Goal: Ask a question: Seek information or help from site administrators or community

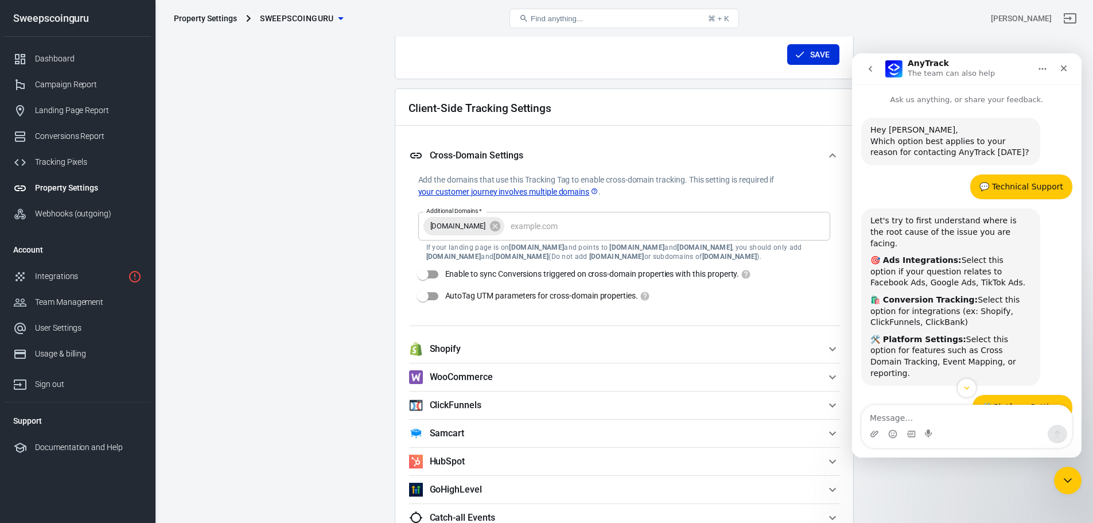
click at [869, 68] on icon "go back" at bounding box center [869, 69] width 3 height 6
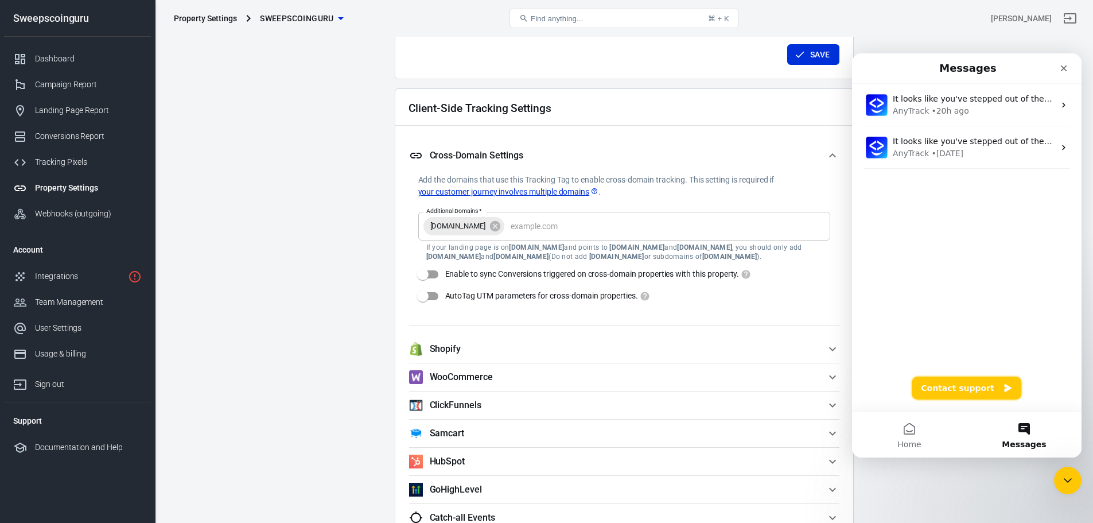
click at [933, 388] on button "Contact support" at bounding box center [966, 387] width 110 height 23
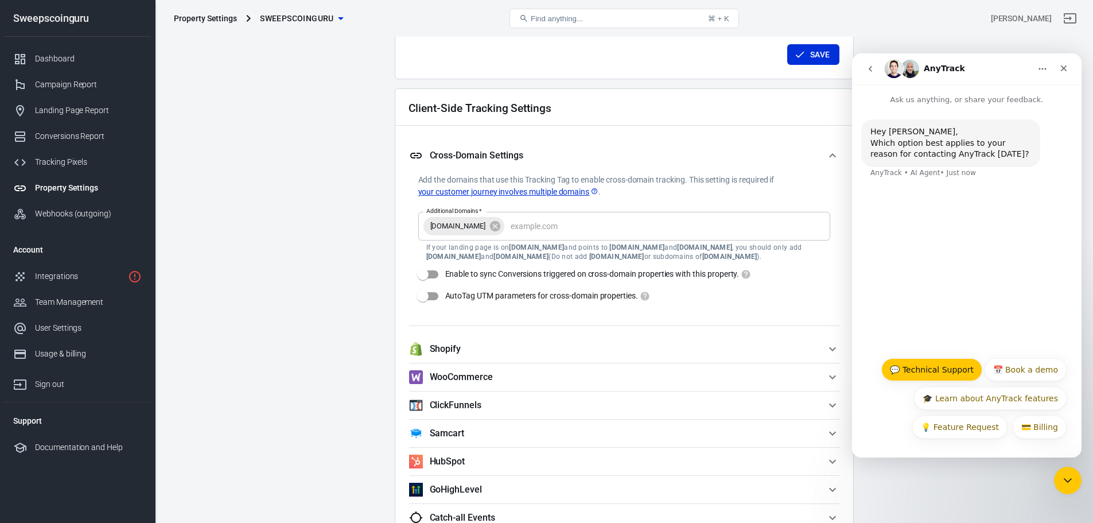
click at [933, 372] on button "💬 Technical Support" at bounding box center [931, 369] width 101 height 23
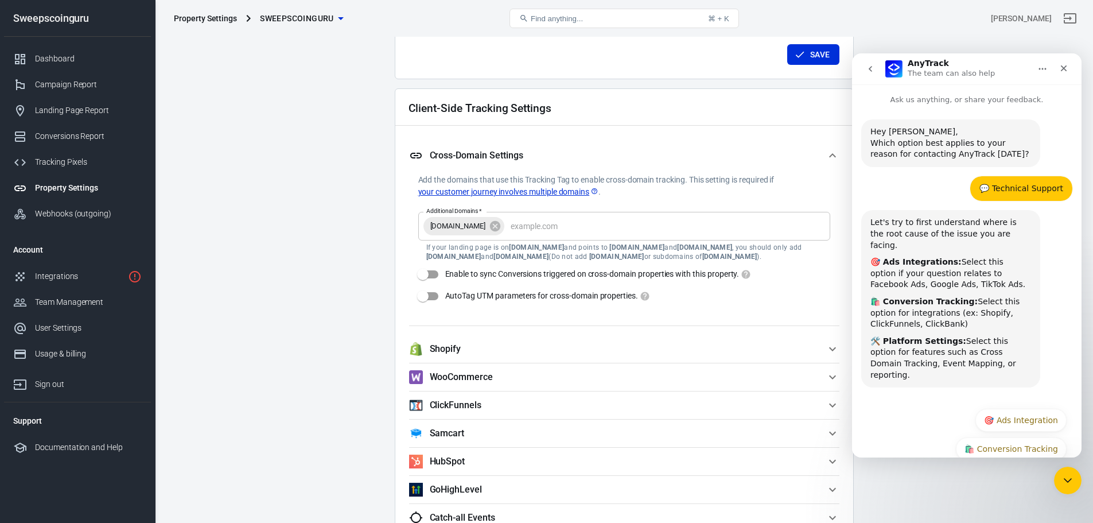
scroll to position [28, 0]
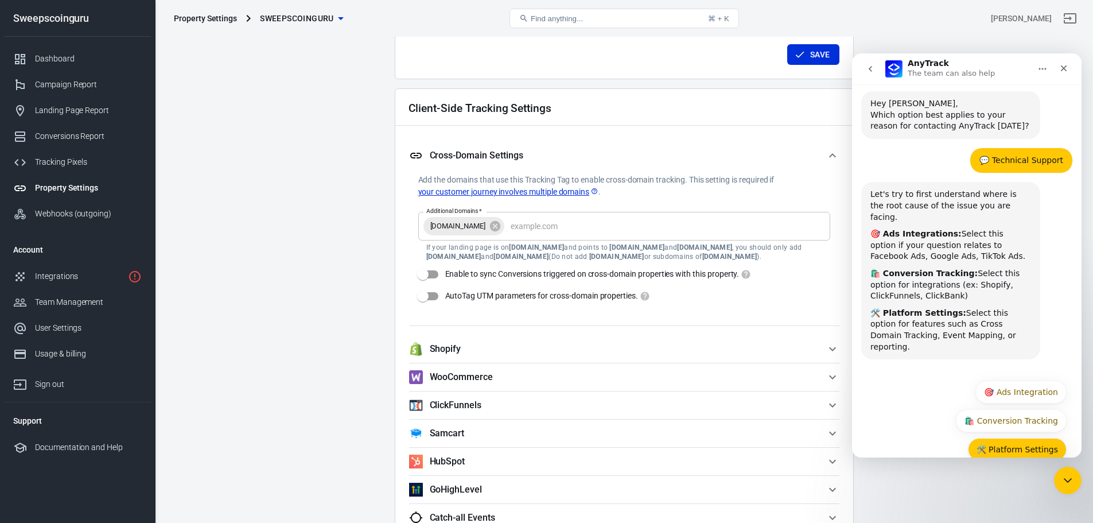
click at [1026, 438] on button "🛠️ Platform Settings" at bounding box center [1017, 449] width 99 height 23
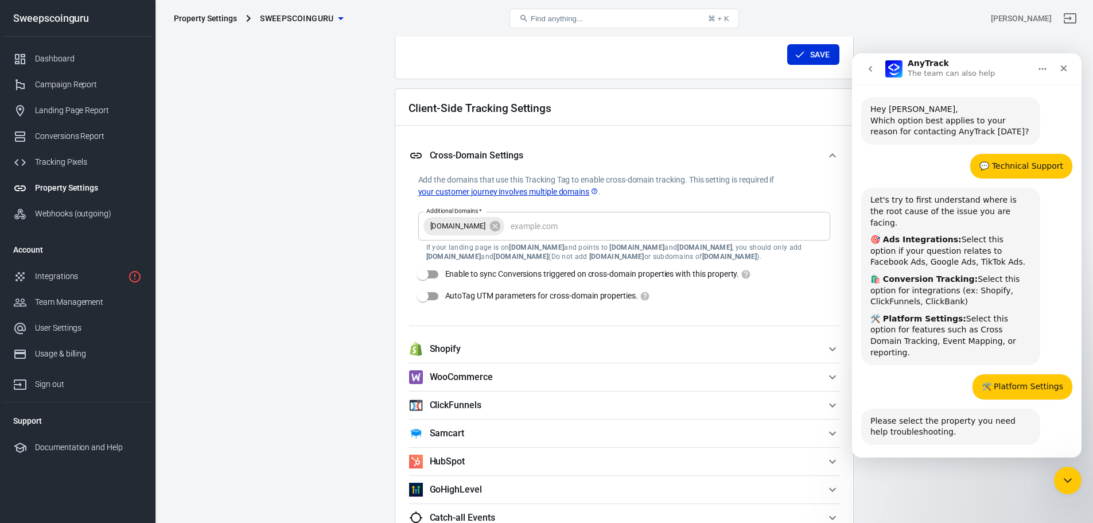
scroll to position [52, 0]
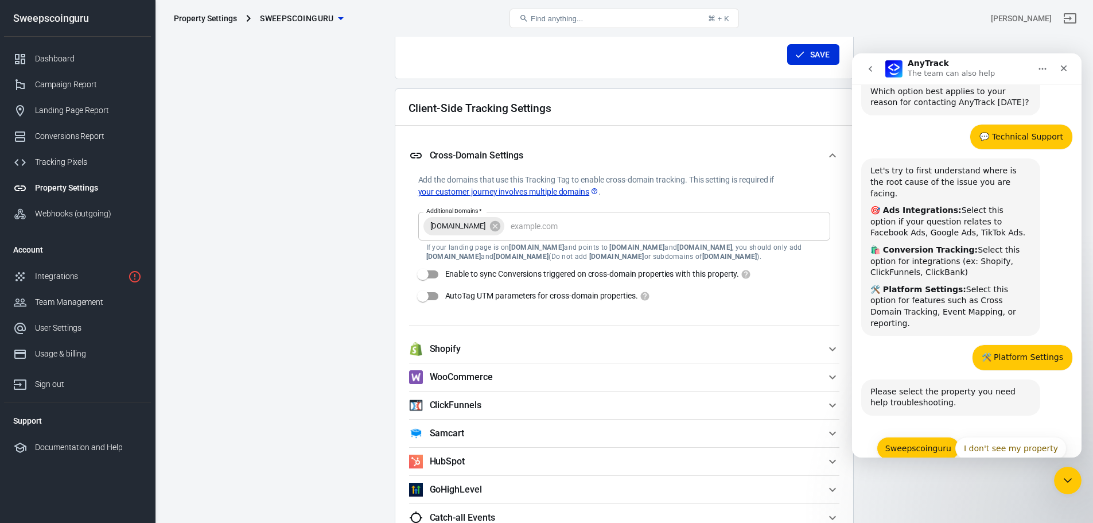
click at [898, 436] on button "Sweepscoinguru" at bounding box center [917, 447] width 83 height 23
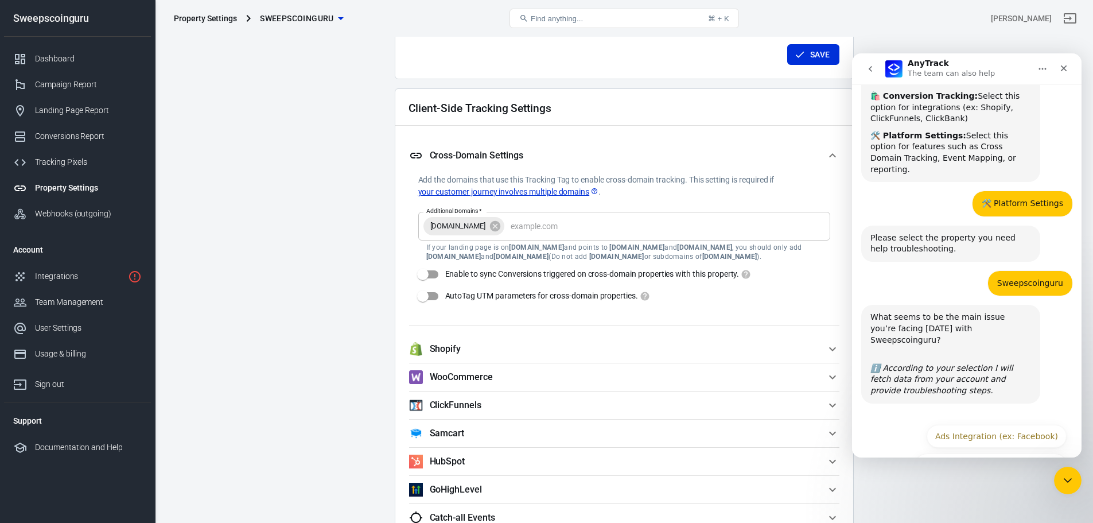
scroll to position [209, 0]
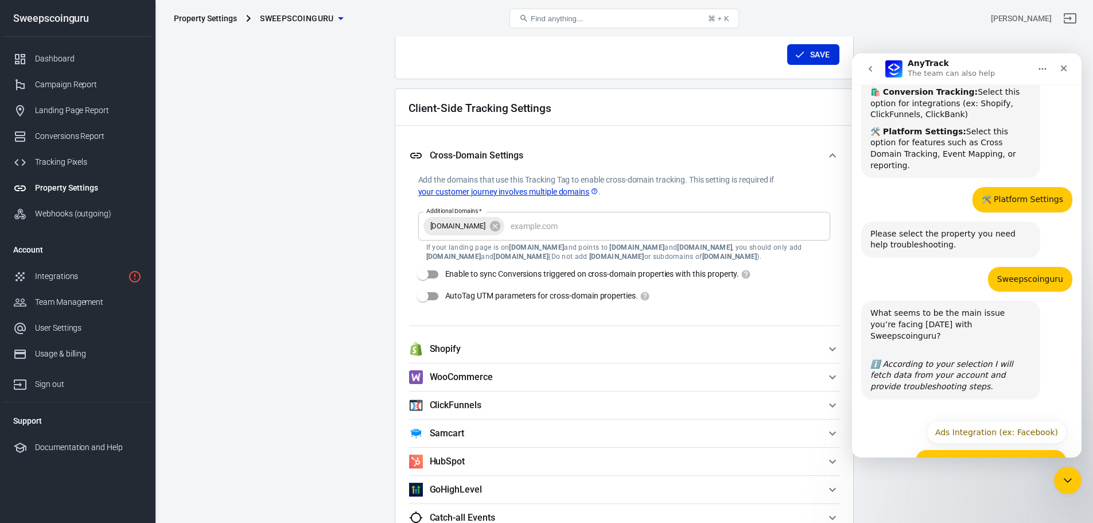
click at [963, 449] on button "Conversion Tracking (ex: Shopify)" at bounding box center [991, 460] width 152 height 23
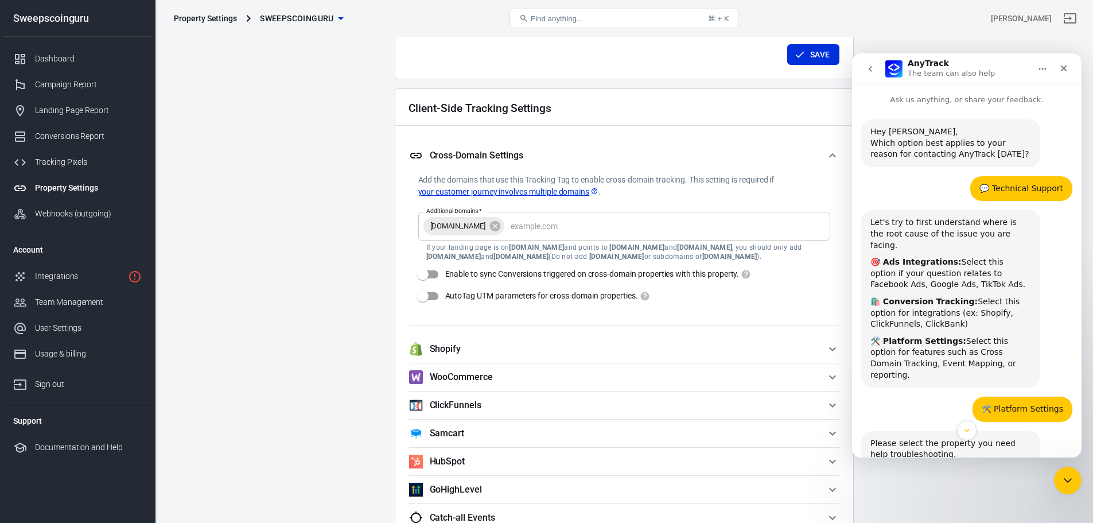
scroll to position [262, 0]
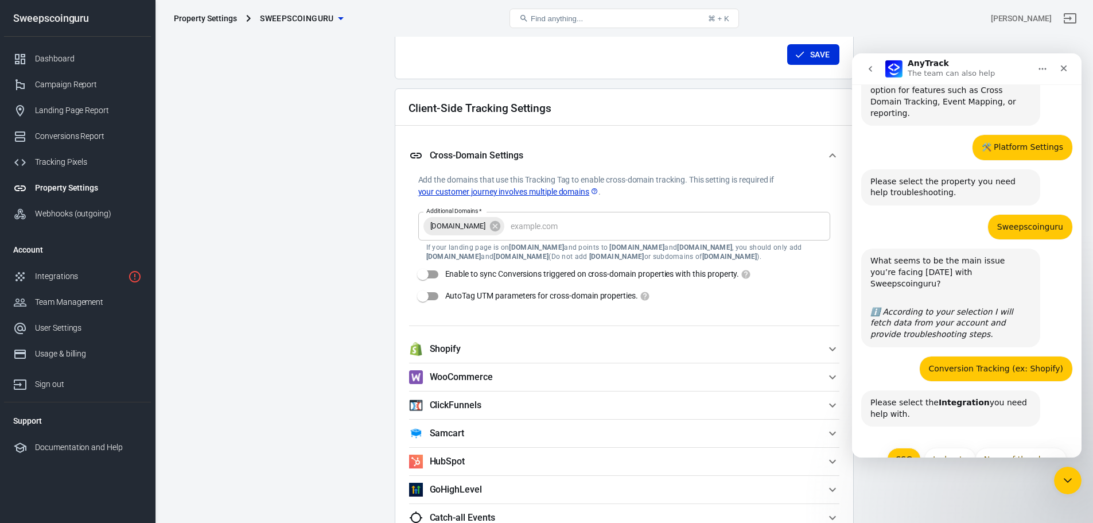
click at [906, 447] on button "SSG" at bounding box center [904, 458] width 34 height 23
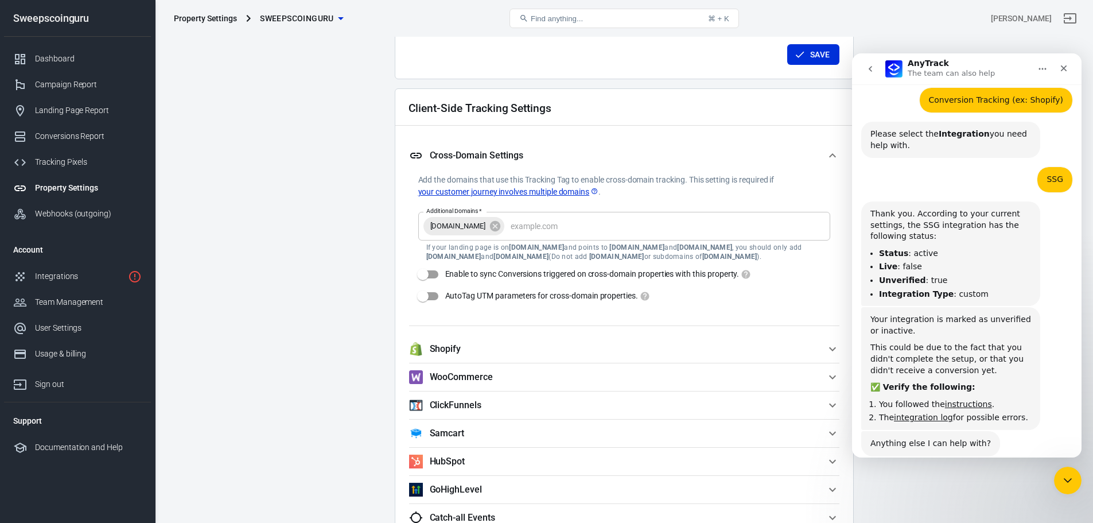
scroll to position [559, 0]
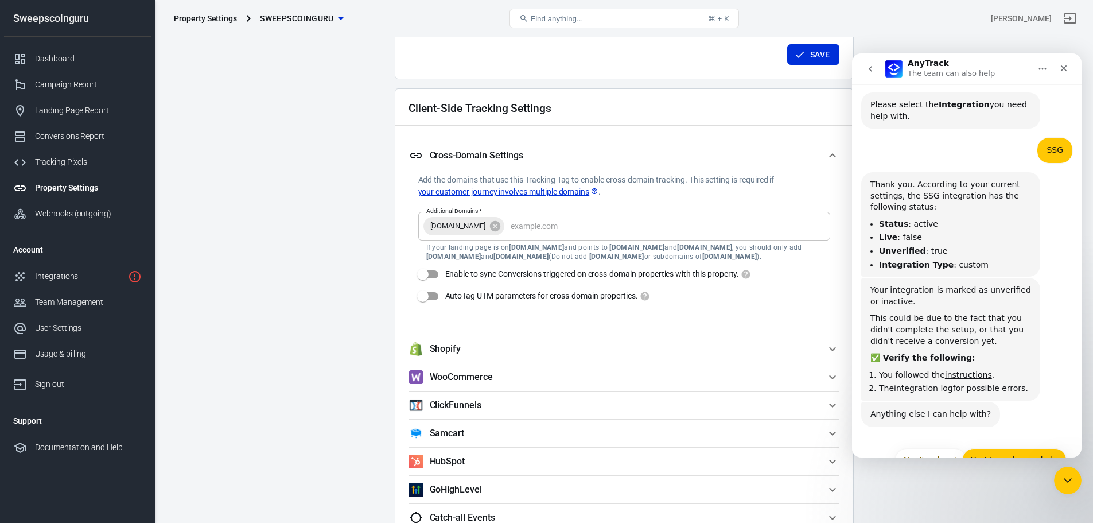
click at [995, 448] on button "Yes! I need more help" at bounding box center [1014, 459] width 104 height 23
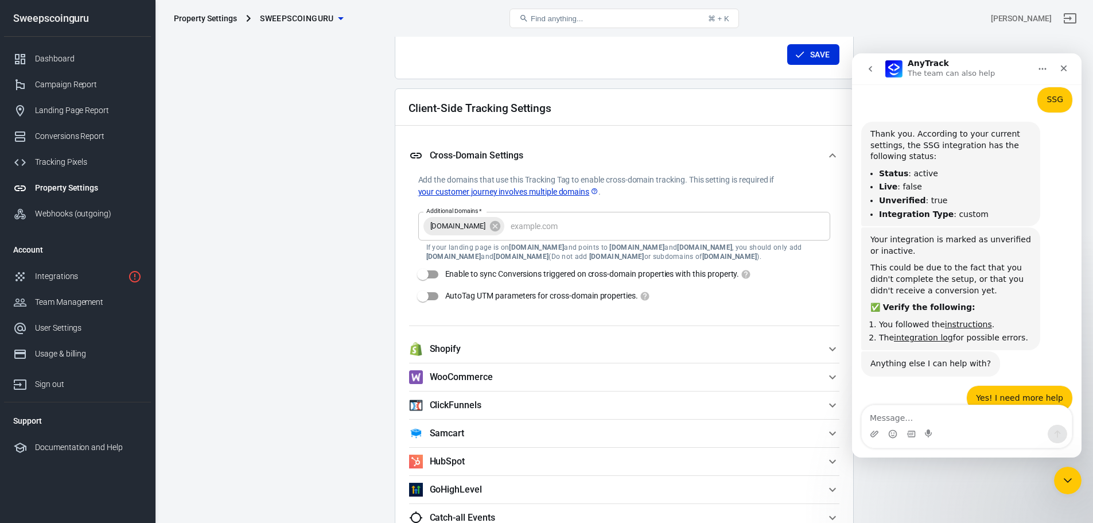
scroll to position [651, 0]
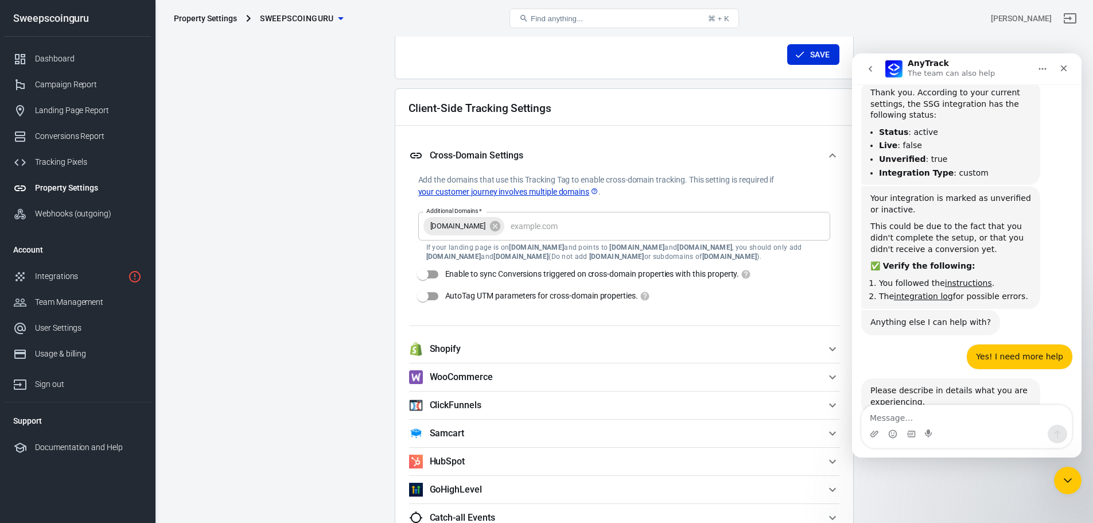
click at [981, 432] on div "Intercom messenger" at bounding box center [966, 433] width 210 height 18
click at [980, 419] on textarea "Message…" at bounding box center [966, 415] width 210 height 20
type textarea "I"
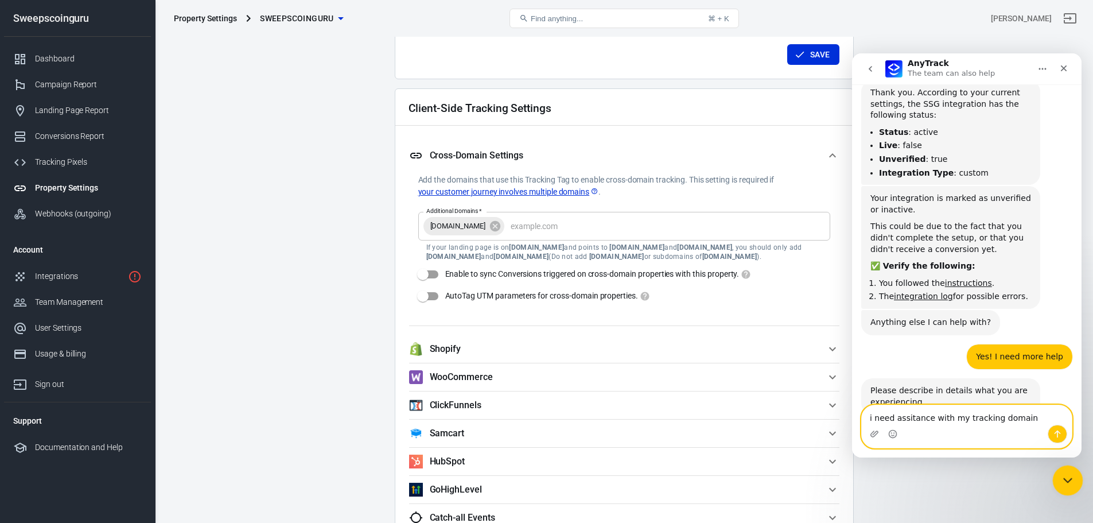
type textarea "i need assitance with my tracking domains"
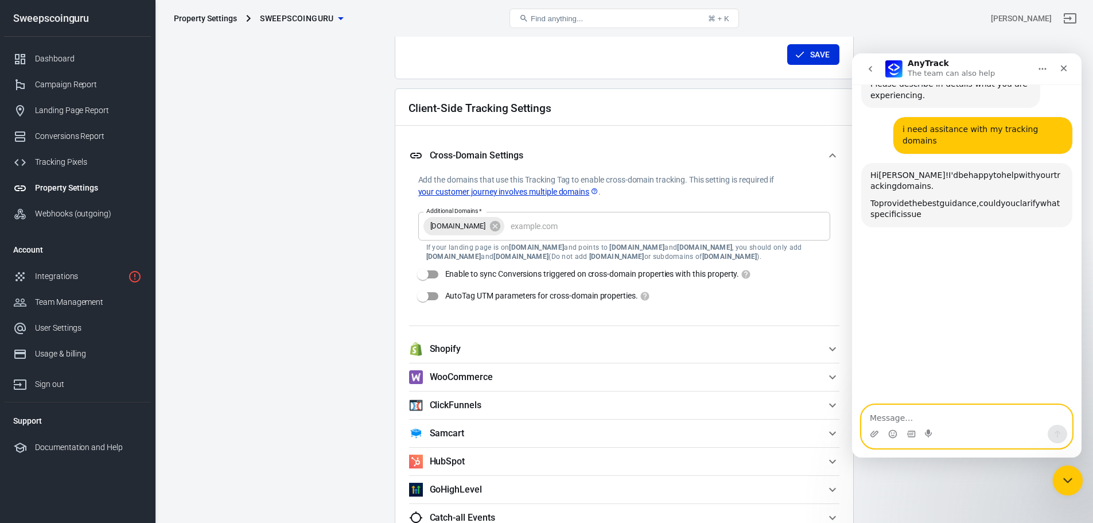
scroll to position [960, 0]
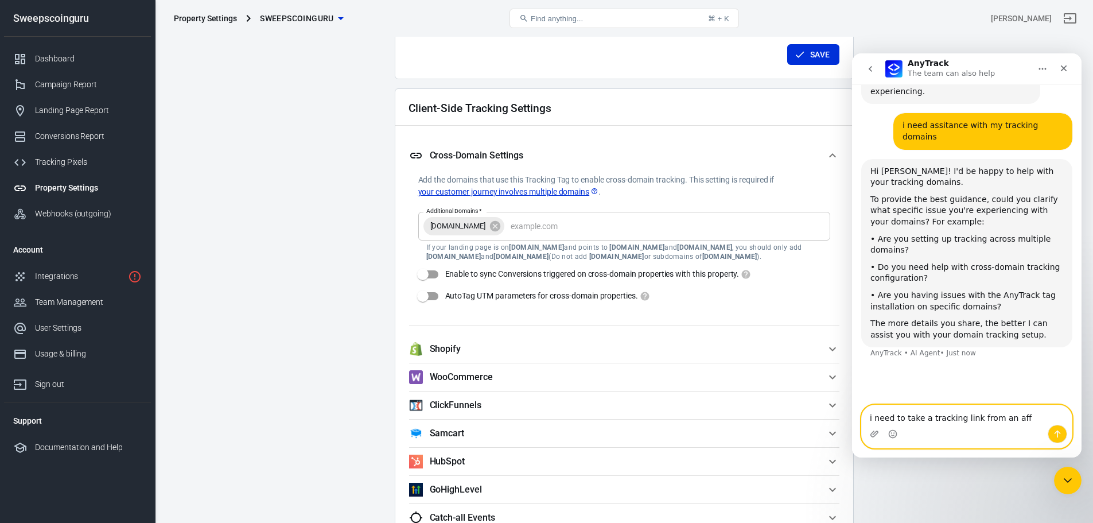
click at [995, 416] on textarea "i need to take a tracking link from an aff" at bounding box center [966, 415] width 210 height 20
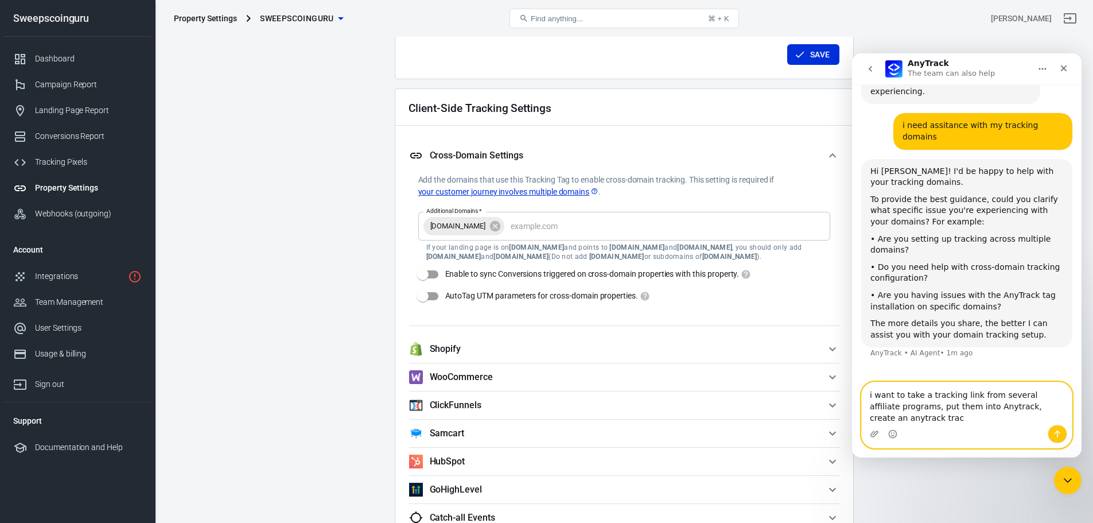
scroll to position [948, 0]
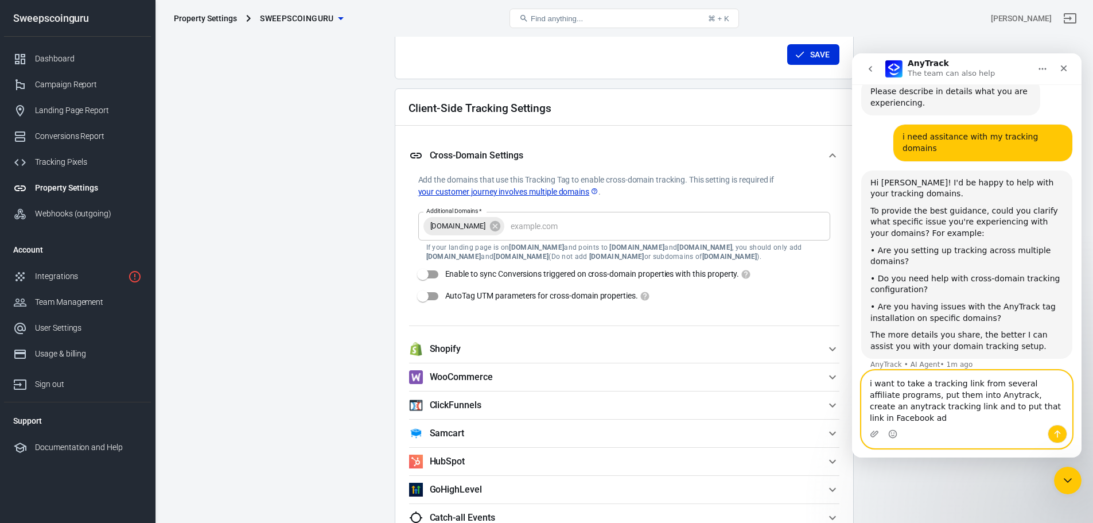
type textarea "i want to take a tracking link from several affiliate programs, put them into A…"
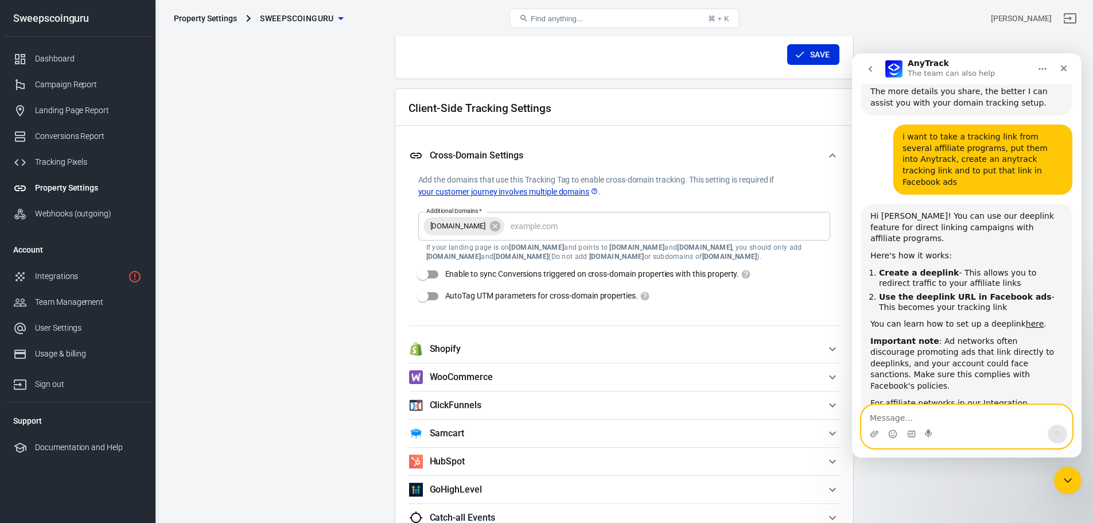
scroll to position [1198, 0]
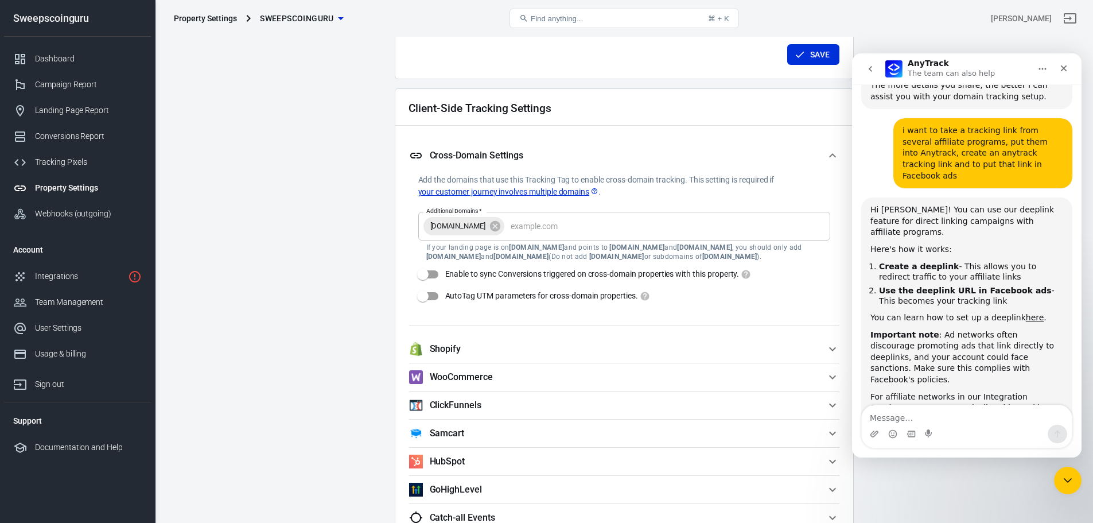
click at [965, 427] on div "Intercom messenger" at bounding box center [966, 433] width 210 height 18
click at [961, 420] on textarea "Message…" at bounding box center [966, 415] width 210 height 20
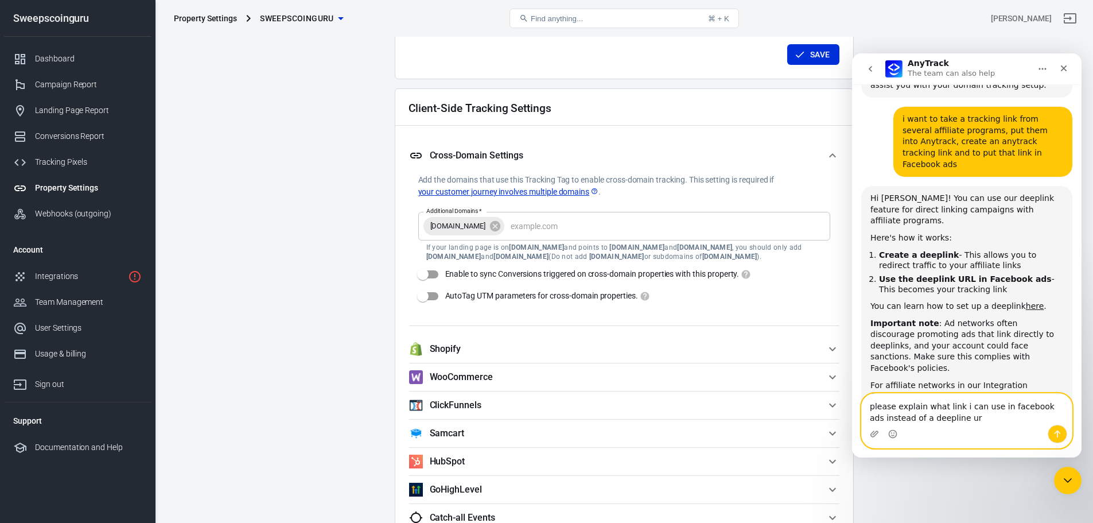
type textarea "please explain what link i can use in facebook ads instead of a deepline url"
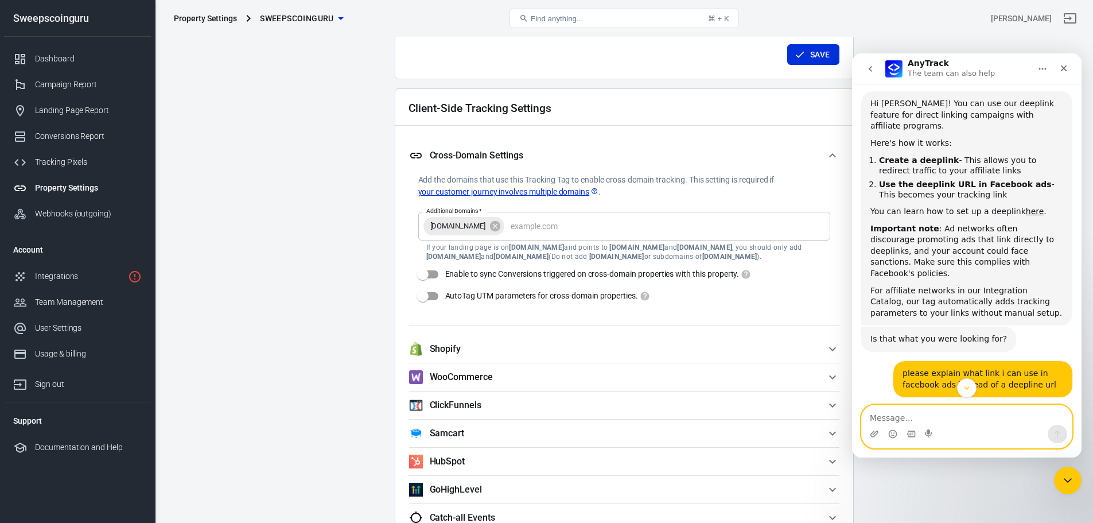
scroll to position [1189, 0]
